Goal: Information Seeking & Learning: Learn about a topic

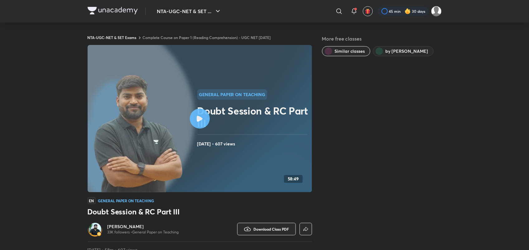
click at [228, 36] on link "Complete Course on Paper 1 (Reading Comprehension) - UGC NET [DATE]" at bounding box center [207, 37] width 128 height 5
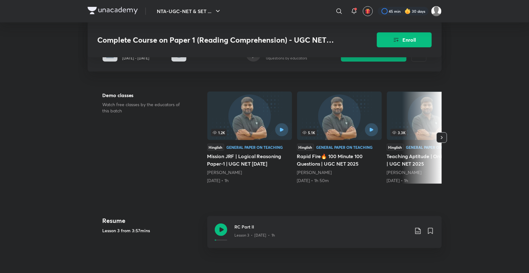
scroll to position [94, 0]
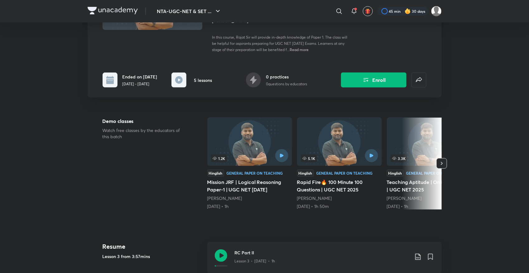
click at [404, 186] on div at bounding box center [422, 164] width 40 height 92
click at [406, 150] on div at bounding box center [422, 164] width 40 height 92
click at [439, 163] on icon "button" at bounding box center [442, 164] width 6 height 6
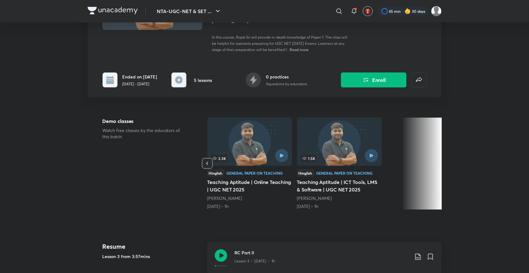
click at [227, 182] on h5 "Teaching Aptitude | Online Teaching | UGC NET 2025" at bounding box center [249, 186] width 85 height 15
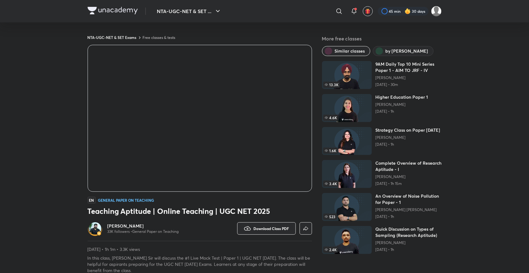
click at [116, 226] on h6 "[PERSON_NAME]" at bounding box center [143, 226] width 71 height 6
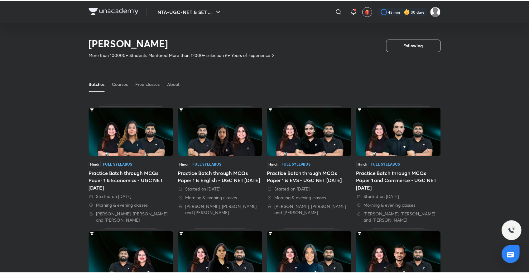
scroll to position [27, 0]
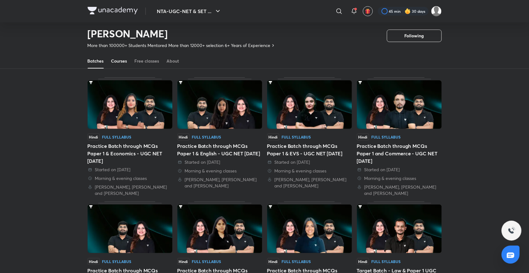
click at [119, 57] on link "Courses" at bounding box center [119, 61] width 16 height 15
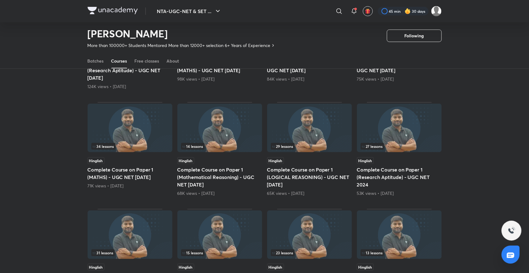
scroll to position [136, 0]
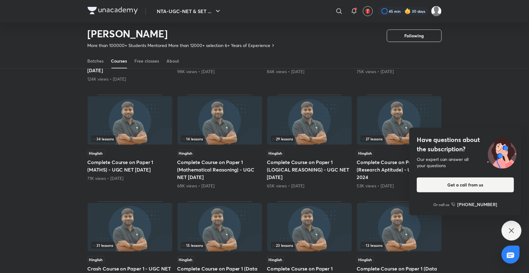
click at [514, 228] on icon at bounding box center [511, 230] width 7 height 7
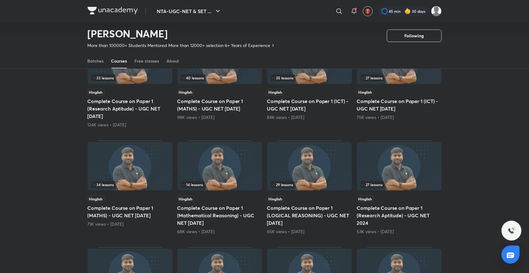
scroll to position [89, 0]
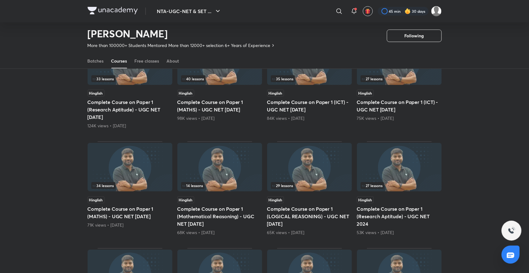
click at [148, 110] on h5 "Complete Course on Paper 1 (Research Aptitude) - UGC NET [DATE]" at bounding box center [130, 109] width 85 height 22
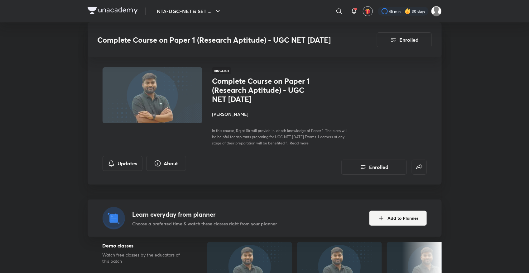
scroll to position [239, 0]
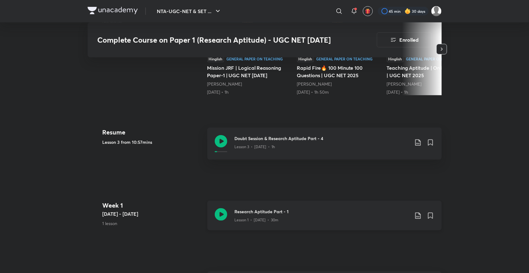
click at [220, 215] on icon at bounding box center [221, 215] width 12 height 12
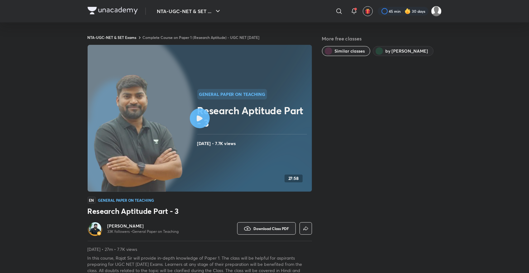
click at [172, 36] on link "Complete Course on Paper 1 (Research Aptitude) - UGC NET [DATE]" at bounding box center [201, 37] width 117 height 5
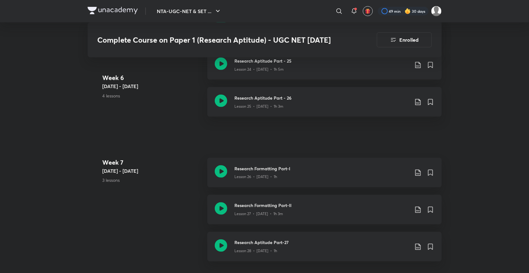
scroll to position [1423, 0]
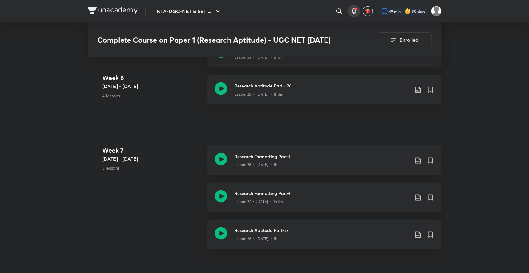
click at [353, 9] on icon at bounding box center [354, 11] width 4 height 4
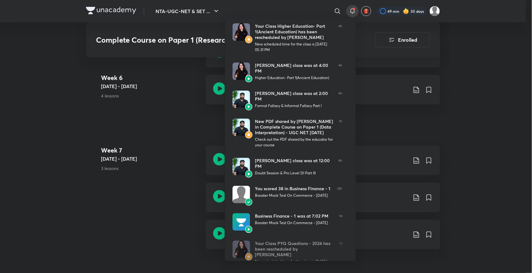
click at [176, 114] on div at bounding box center [266, 136] width 532 height 273
